Goal: Navigation & Orientation: Find specific page/section

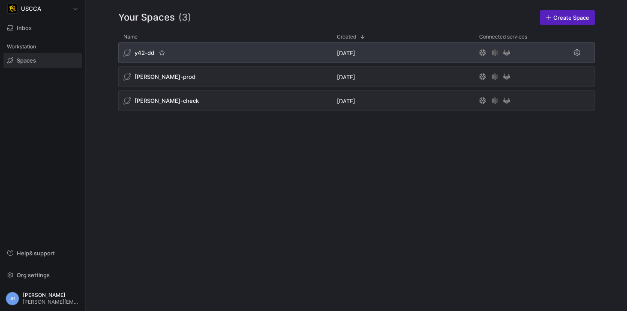
click at [149, 54] on span "y42-dd" at bounding box center [145, 52] width 20 height 7
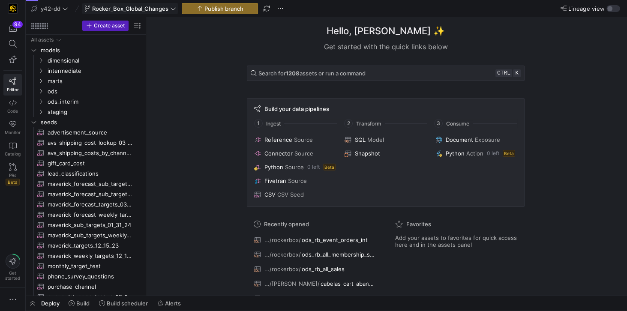
click at [126, 9] on span "Rocker_Box_Global_Changes" at bounding box center [130, 8] width 76 height 7
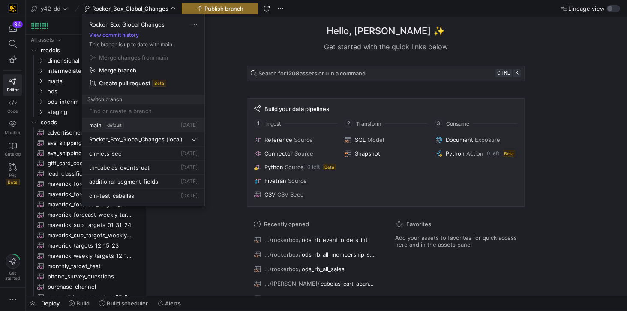
click at [93, 126] on span "main" at bounding box center [95, 125] width 12 height 7
